Goal: Information Seeking & Learning: Learn about a topic

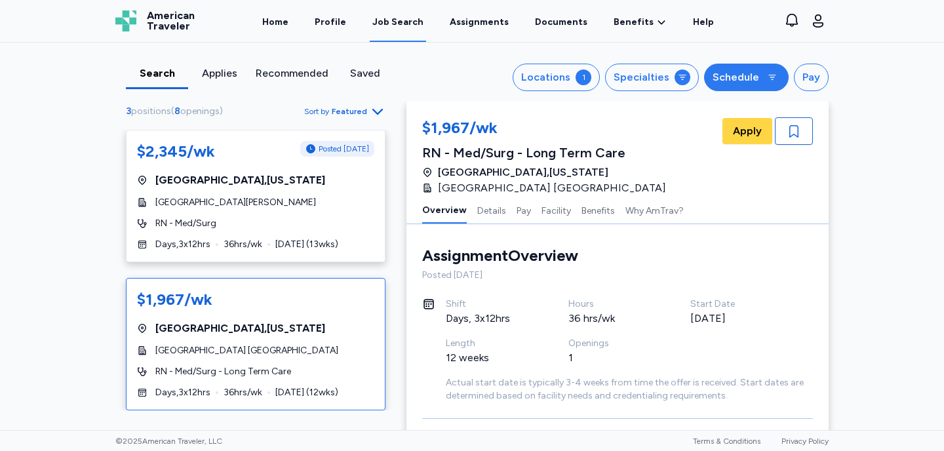
click at [739, 76] on div "Schedule" at bounding box center [736, 77] width 47 height 16
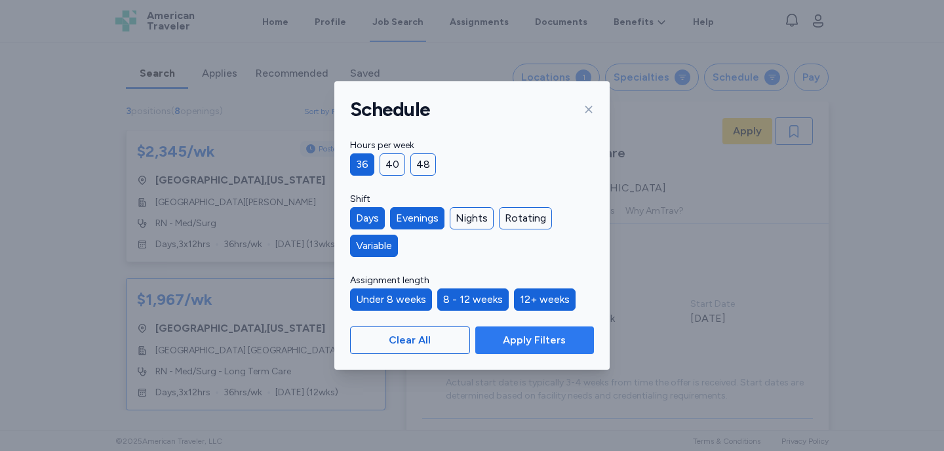
click at [530, 338] on span "Apply Filters" at bounding box center [534, 340] width 63 height 16
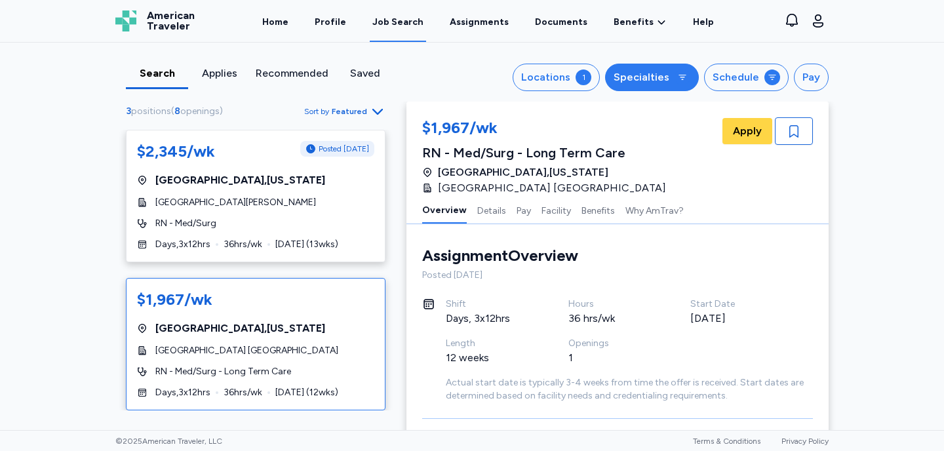
click at [655, 77] on div "Specialties" at bounding box center [642, 77] width 56 height 16
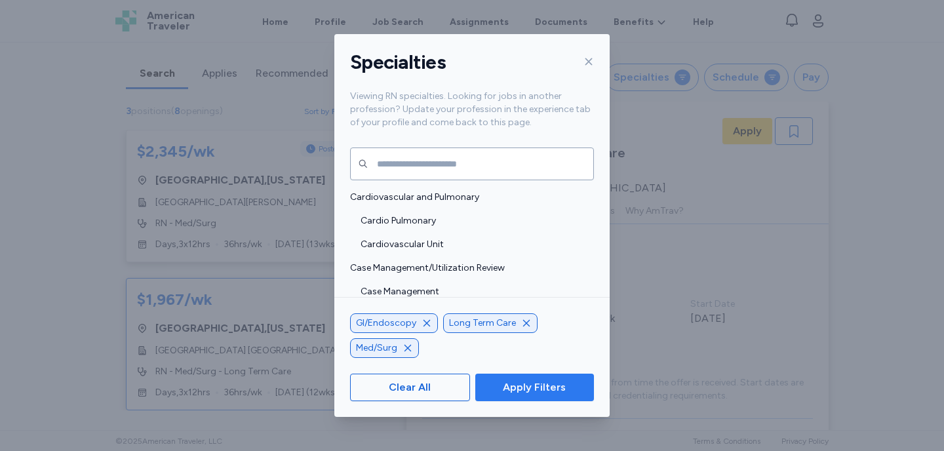
click at [557, 390] on span "Apply Filters" at bounding box center [534, 388] width 63 height 16
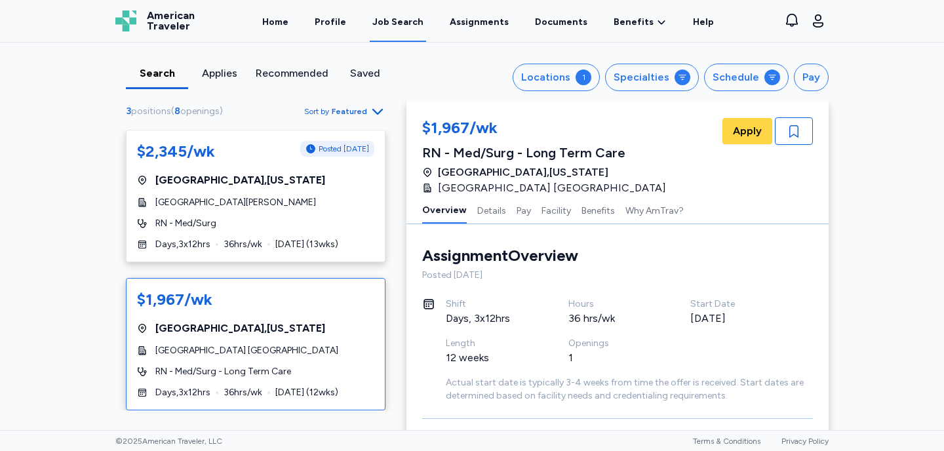
click at [376, 110] on icon "button" at bounding box center [378, 112] width 16 height 16
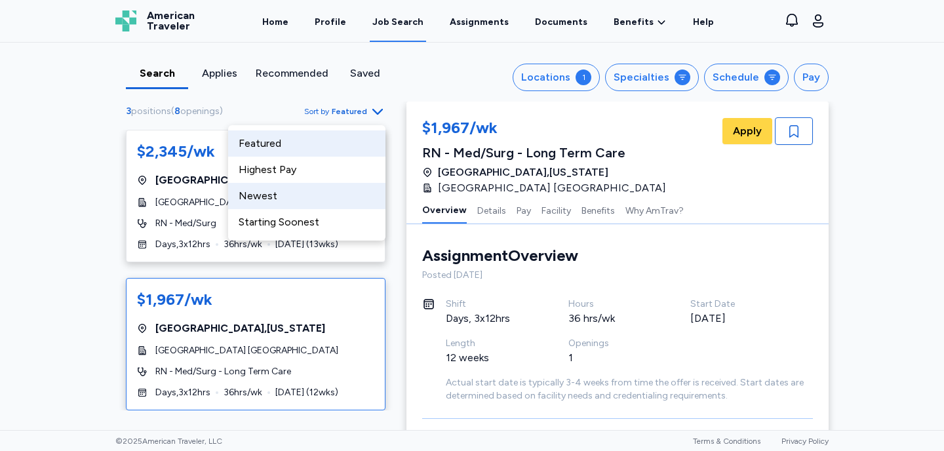
click at [287, 199] on div "Newest" at bounding box center [306, 196] width 157 height 26
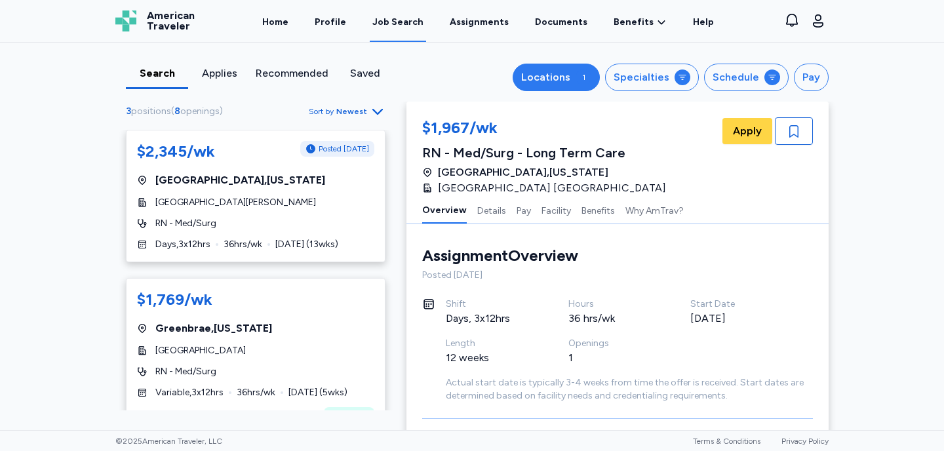
click at [563, 85] on div "Locations" at bounding box center [545, 77] width 49 height 16
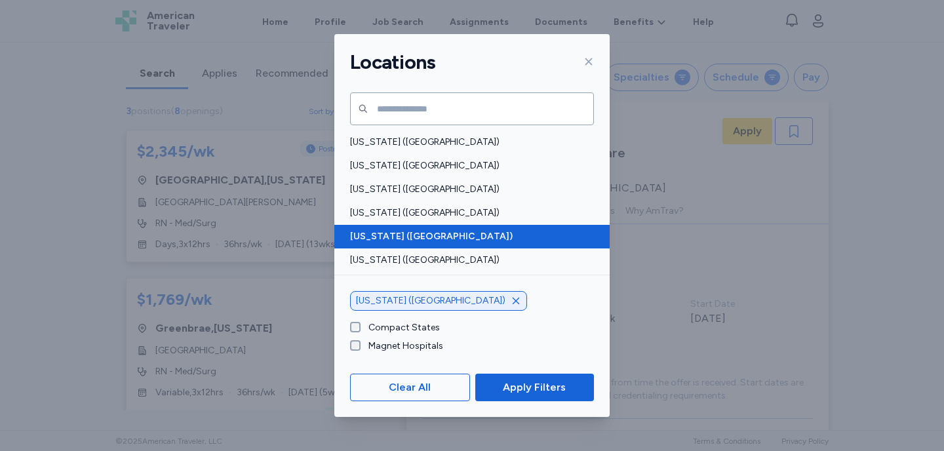
click at [394, 241] on span "California (CA)" at bounding box center [468, 236] width 236 height 13
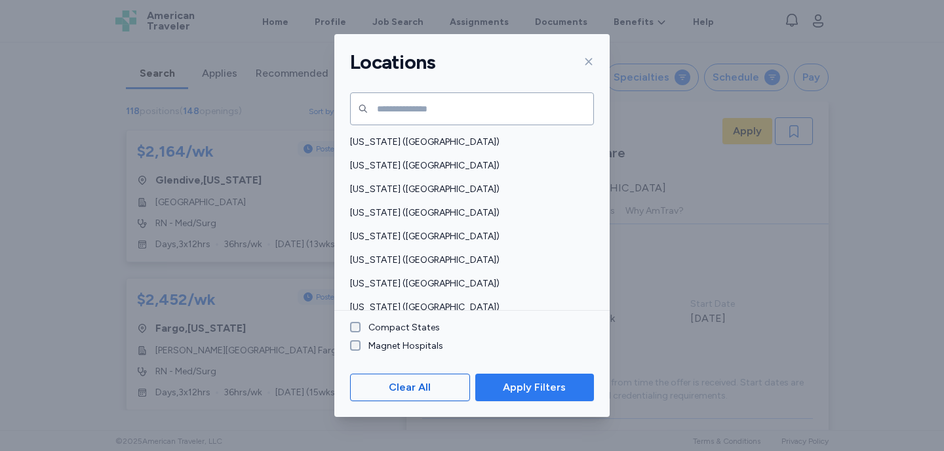
click at [556, 391] on span "Apply Filters" at bounding box center [534, 388] width 63 height 16
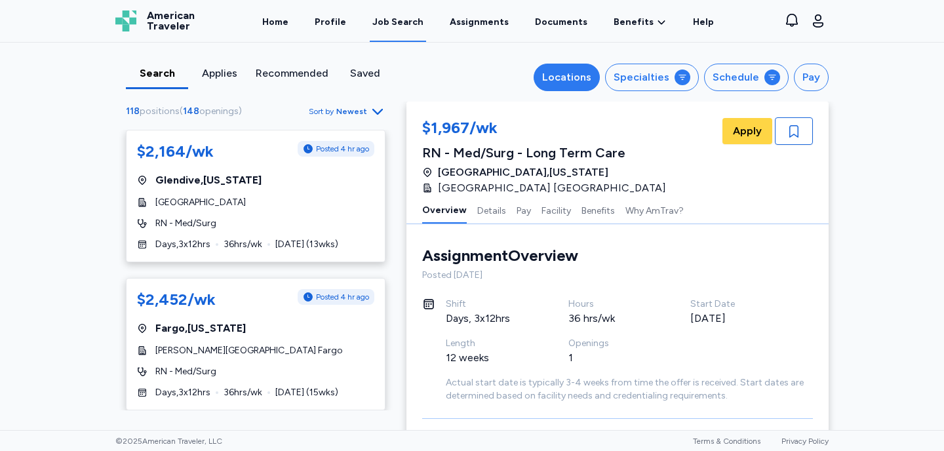
click at [589, 83] on div "Locations" at bounding box center [566, 77] width 49 height 16
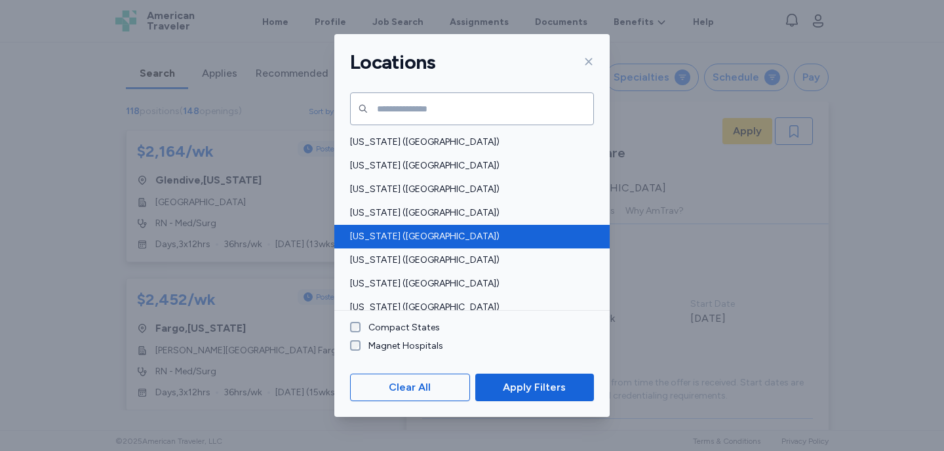
click at [389, 235] on span "California (CA)" at bounding box center [468, 236] width 236 height 13
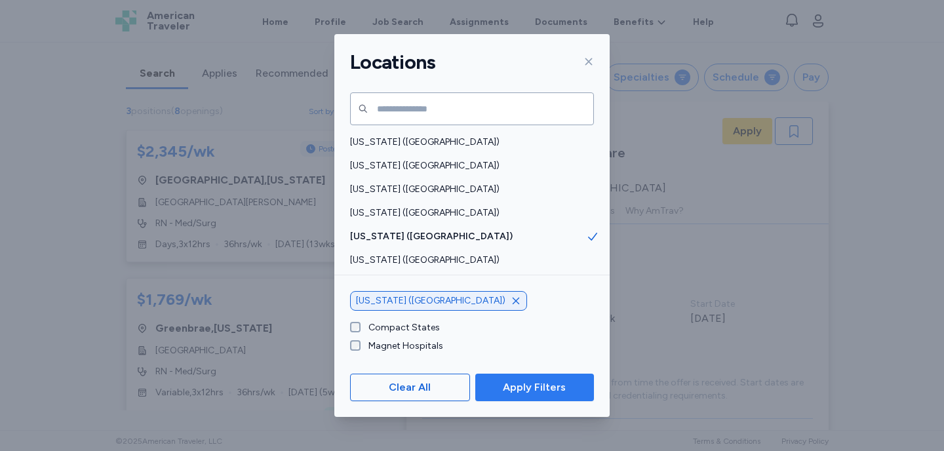
click at [545, 385] on span "Apply Filters" at bounding box center [534, 388] width 63 height 16
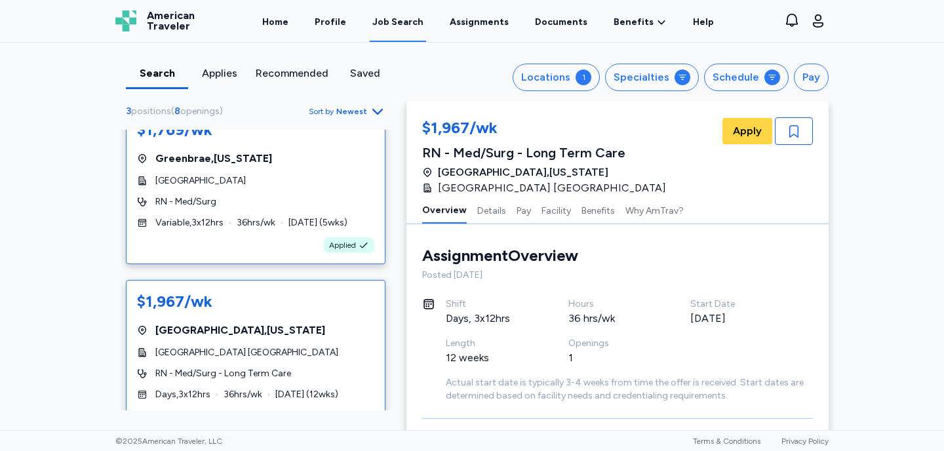
scroll to position [187, 0]
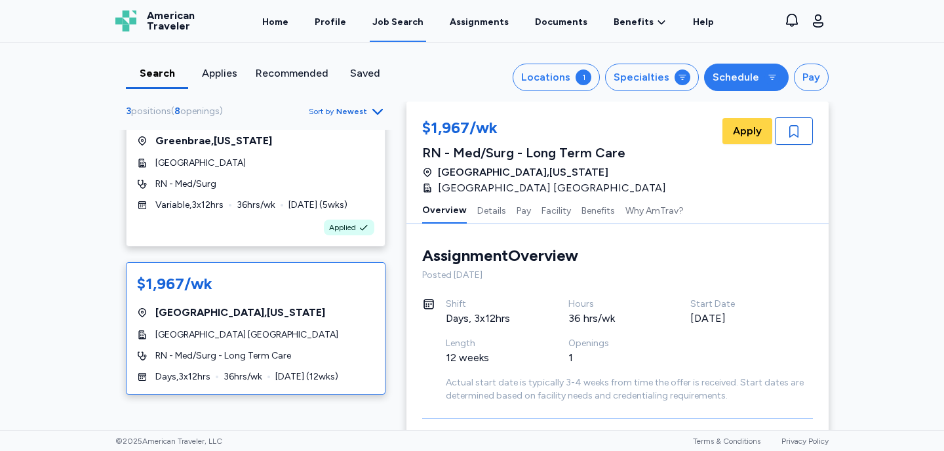
click at [752, 81] on div "Schedule" at bounding box center [736, 77] width 47 height 16
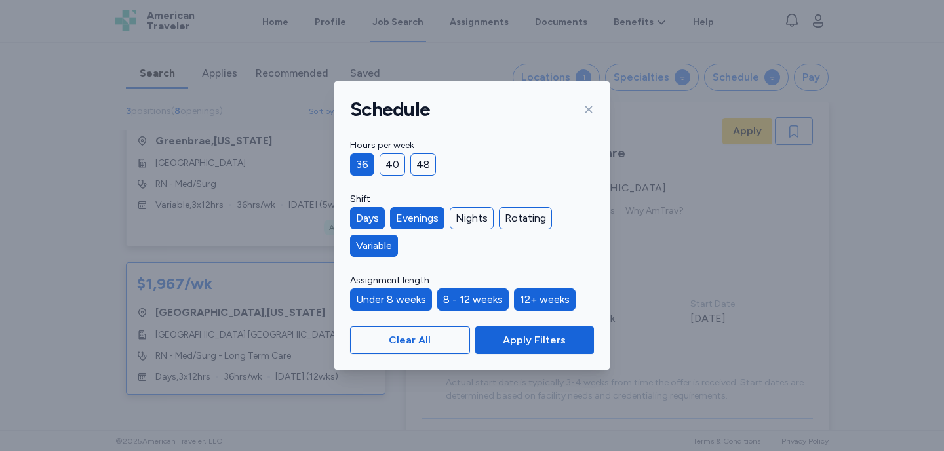
click at [405, 294] on div "Under 8 weeks" at bounding box center [391, 299] width 82 height 22
click at [465, 297] on div "8 - 12 weeks" at bounding box center [472, 299] width 71 height 22
click at [520, 295] on div "12+ weeks" at bounding box center [545, 299] width 62 height 22
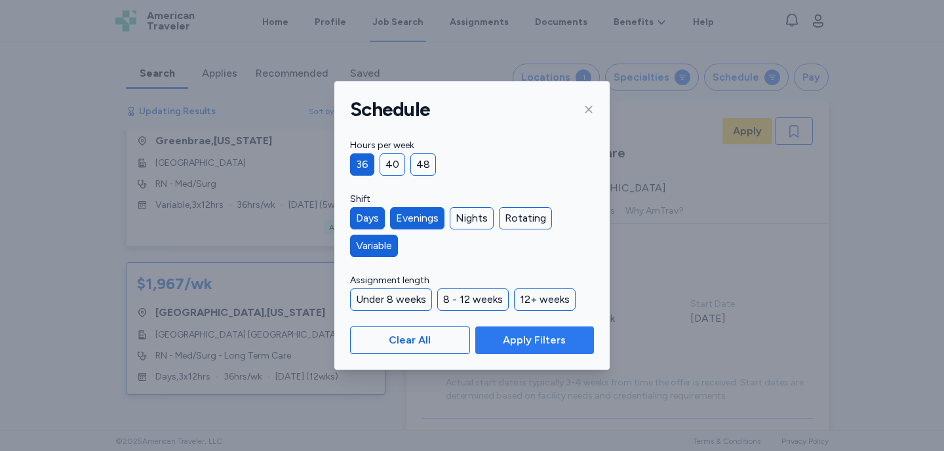
click at [521, 344] on span "Apply Filters" at bounding box center [534, 340] width 63 height 16
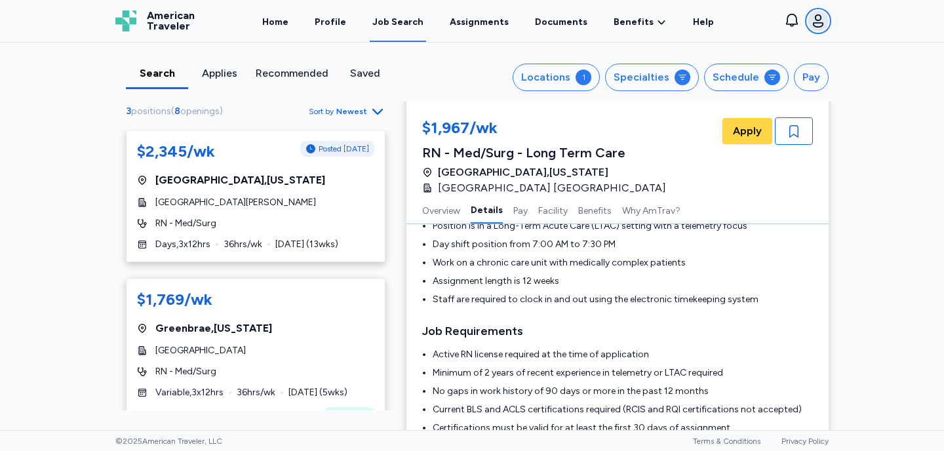
click at [819, 22] on icon "button" at bounding box center [818, 21] width 16 height 16
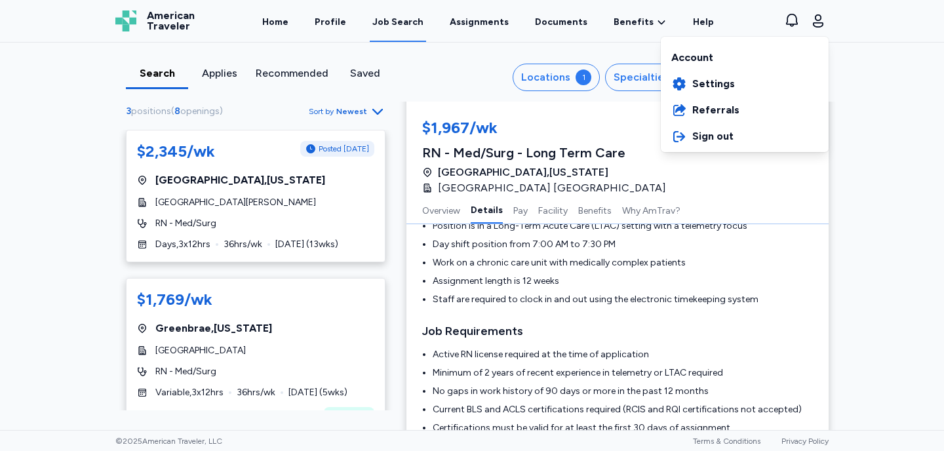
click at [868, 116] on div "Open sidebar Job Search American Traveler American Traveler Home Profile Job Se…" at bounding box center [472, 225] width 944 height 451
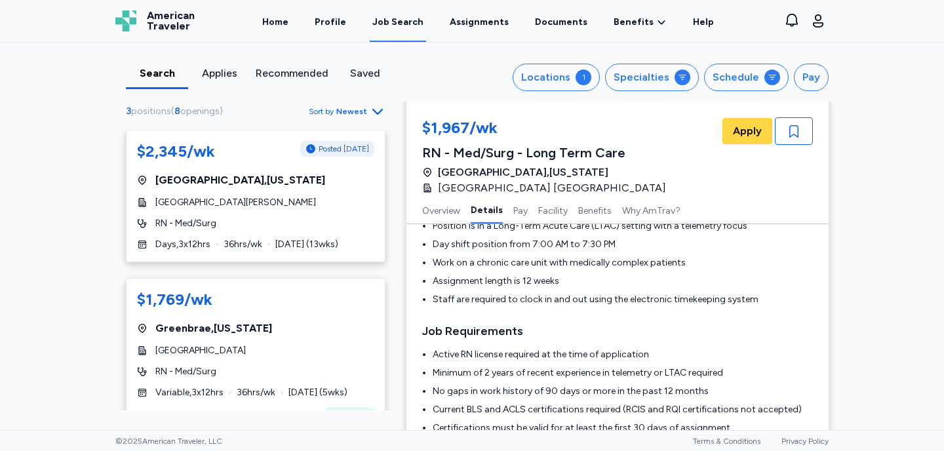
click at [291, 75] on div "Recommended" at bounding box center [292, 74] width 73 height 16
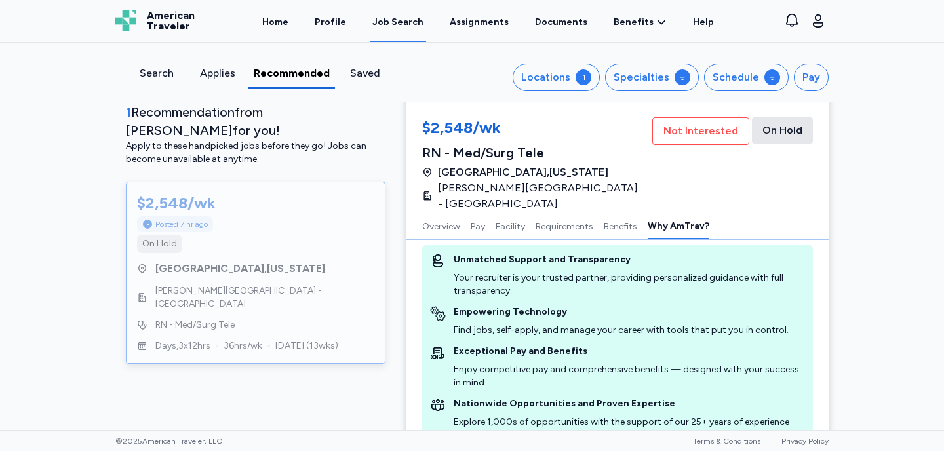
scroll to position [1612, 0]
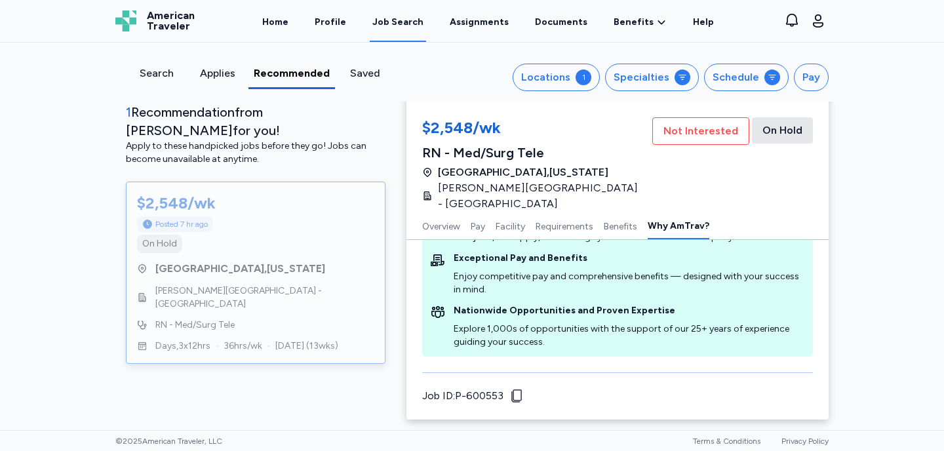
click at [79, 177] on div "Search Applies Recommended Saved Locations 1 Specialties Schedule Pay 1 Recomme…" at bounding box center [472, 236] width 944 height 387
